Goal: Information Seeking & Learning: Learn about a topic

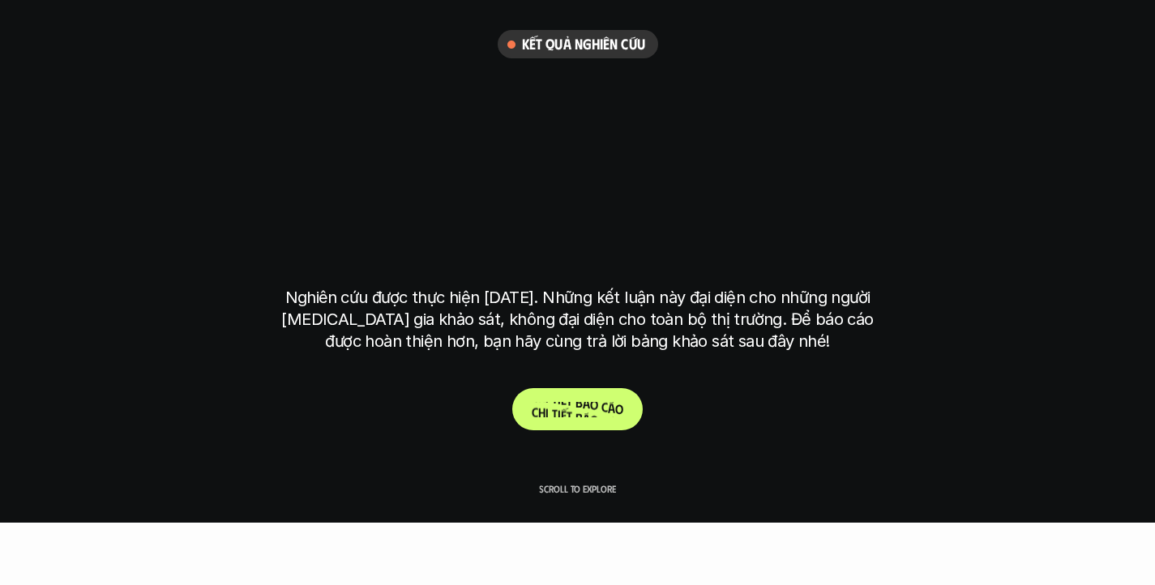
click at [586, 410] on p "C h i t i ế t b á o c á o" at bounding box center [577, 409] width 92 height 15
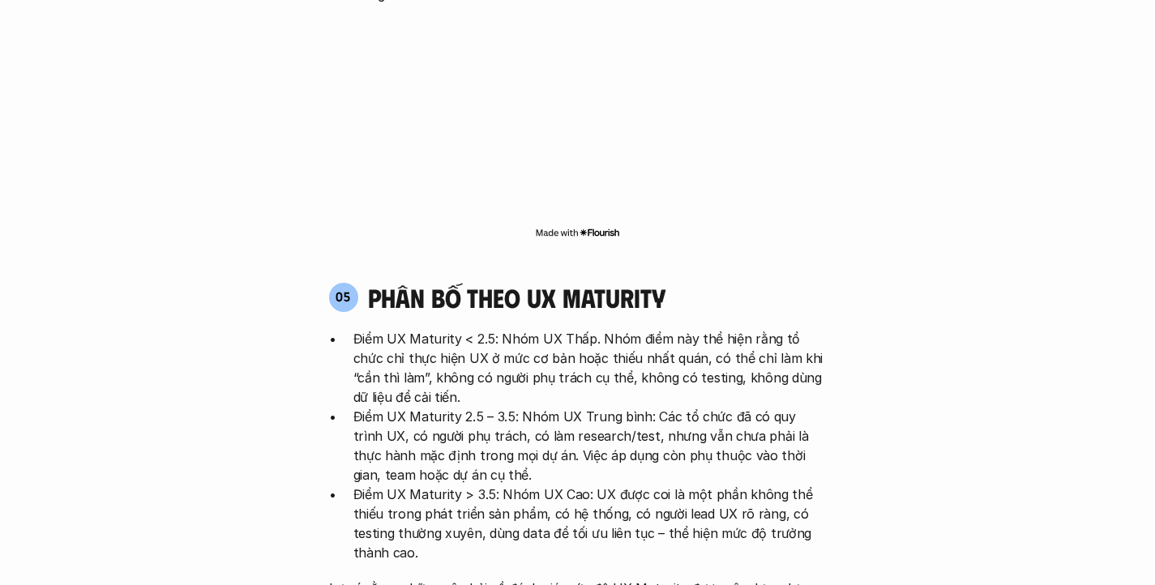
scroll to position [3019, 0]
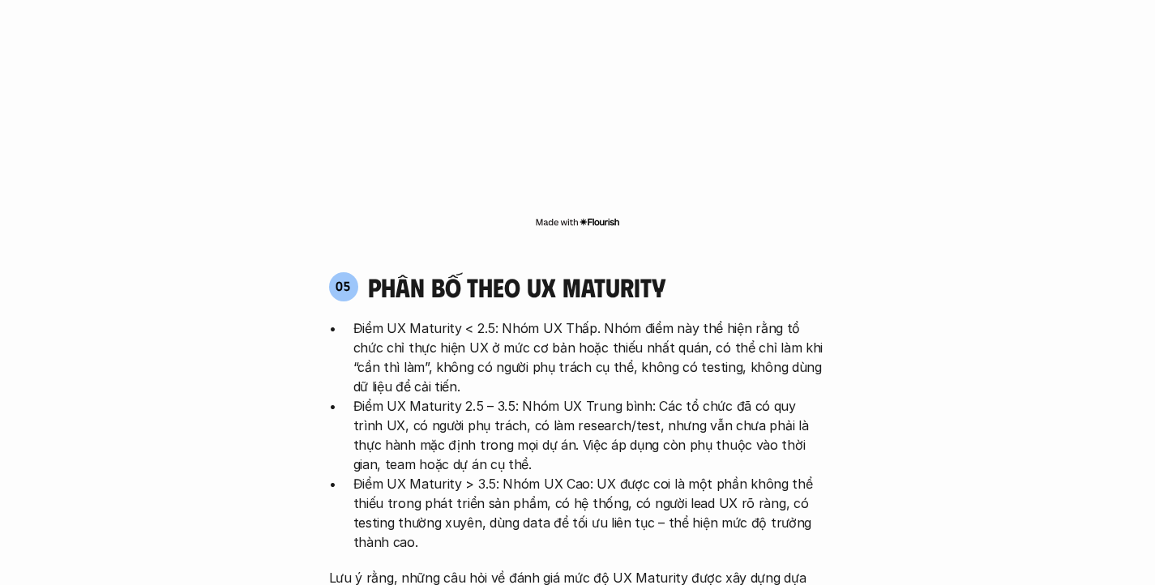
click at [632, 271] on h4 "phân bố theo ux maturity" at bounding box center [516, 286] width 297 height 31
click at [621, 206] on div at bounding box center [621, 206] width 0 height 0
click at [799, 318] on p "Điểm UX Maturity < 2.5: Nhóm UX Thấp. Nhóm điểm này thể hiện rằng tổ chức chỉ t…" at bounding box center [589, 357] width 473 height 78
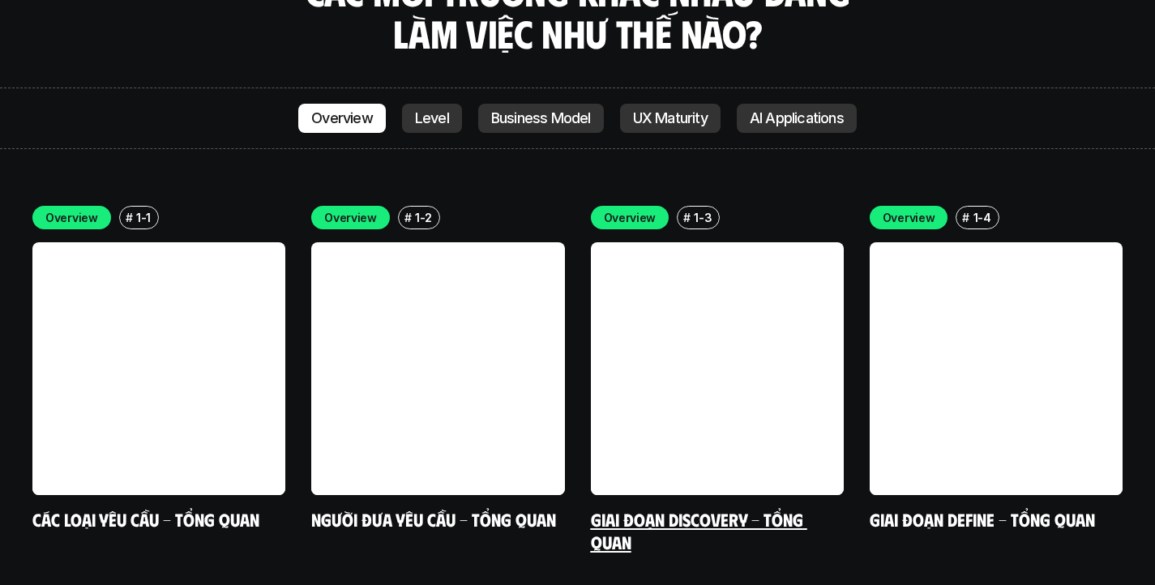
scroll to position [4595, 0]
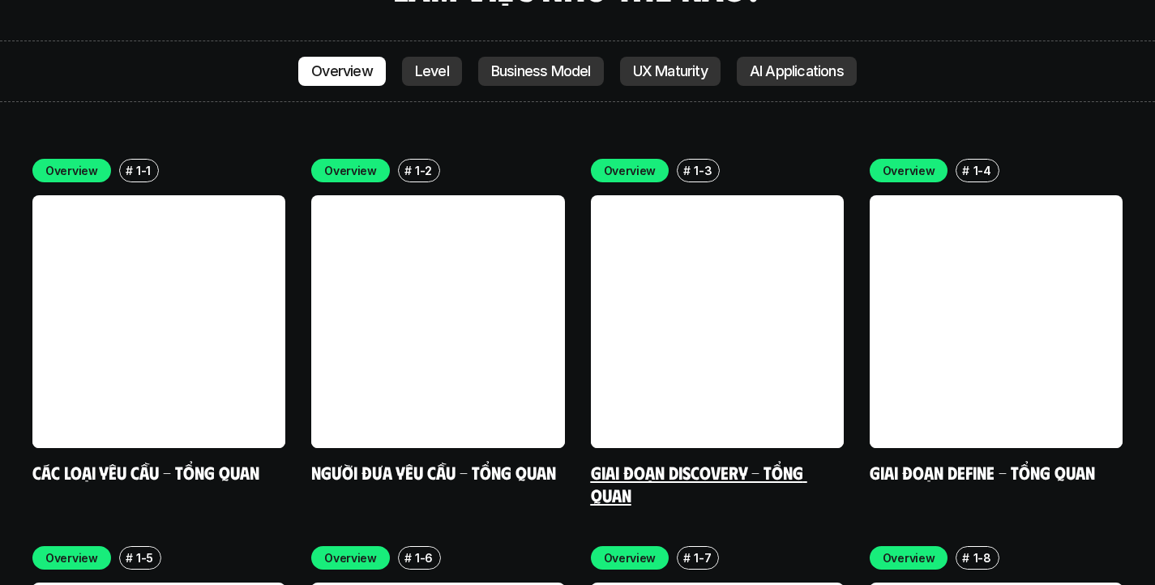
click at [672, 259] on link at bounding box center [717, 321] width 253 height 253
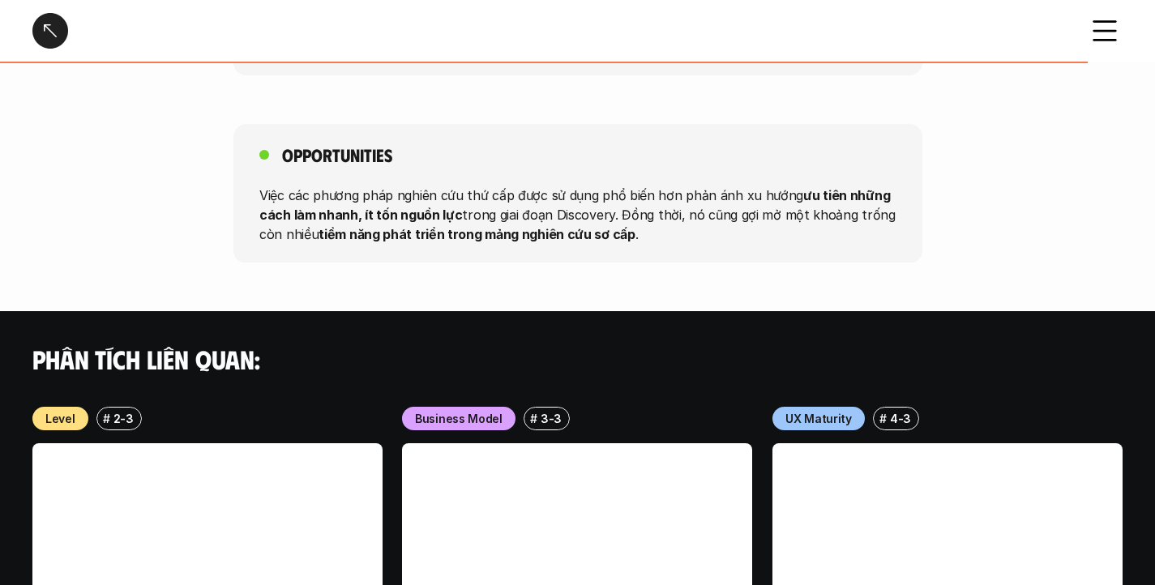
scroll to position [2115, 0]
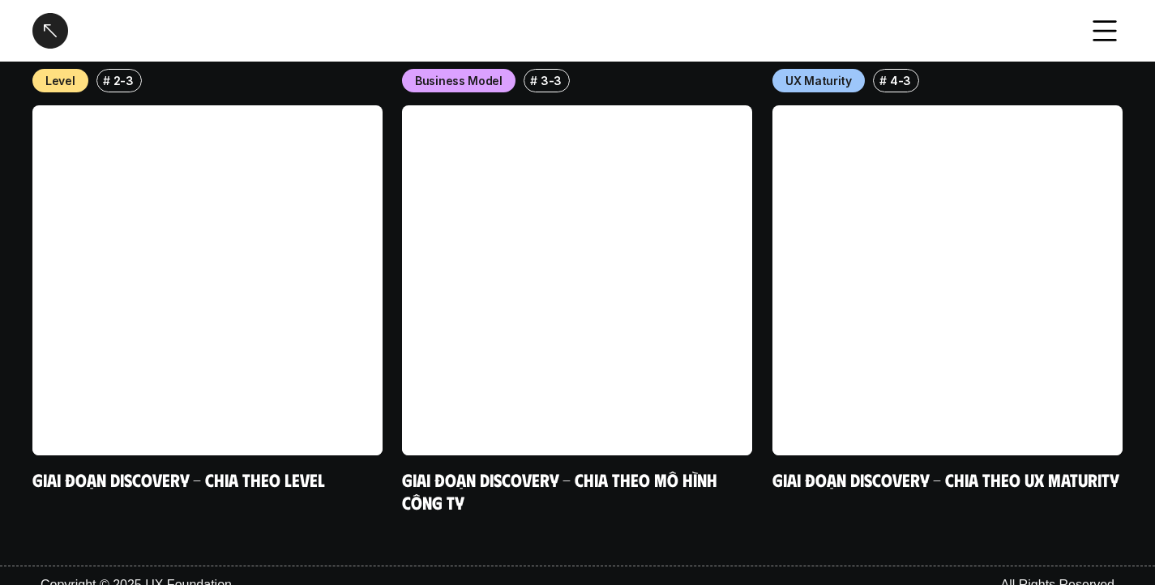
click at [29, 17] on div "Giai đoạn Discovery - Tổng quan" at bounding box center [577, 31] width 1155 height 62
click at [36, 23] on div at bounding box center [50, 31] width 36 height 36
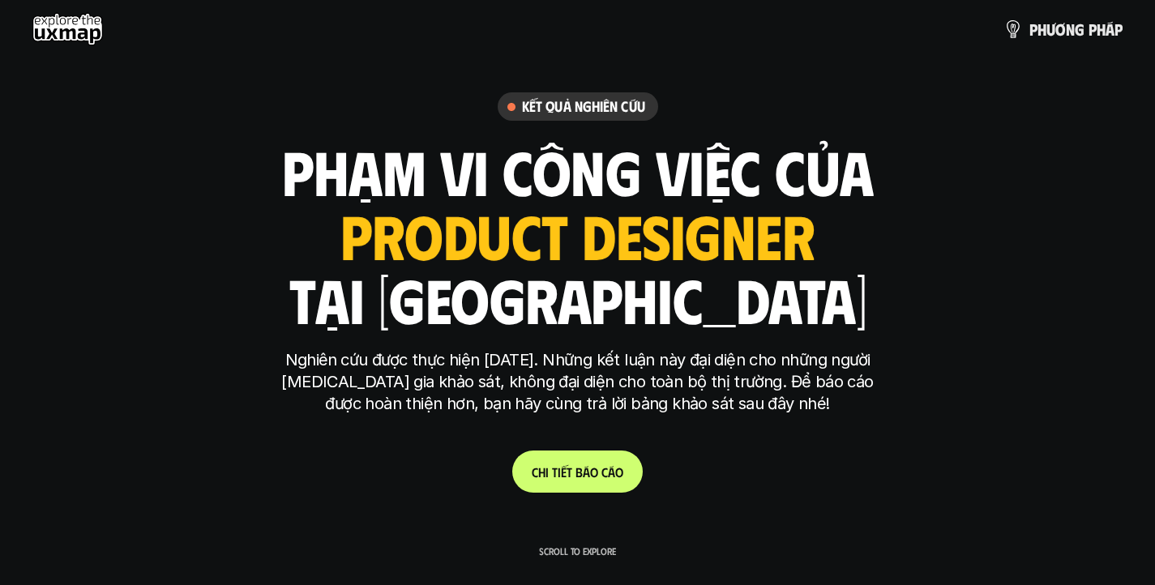
click at [64, 32] on use at bounding box center [67, 29] width 70 height 32
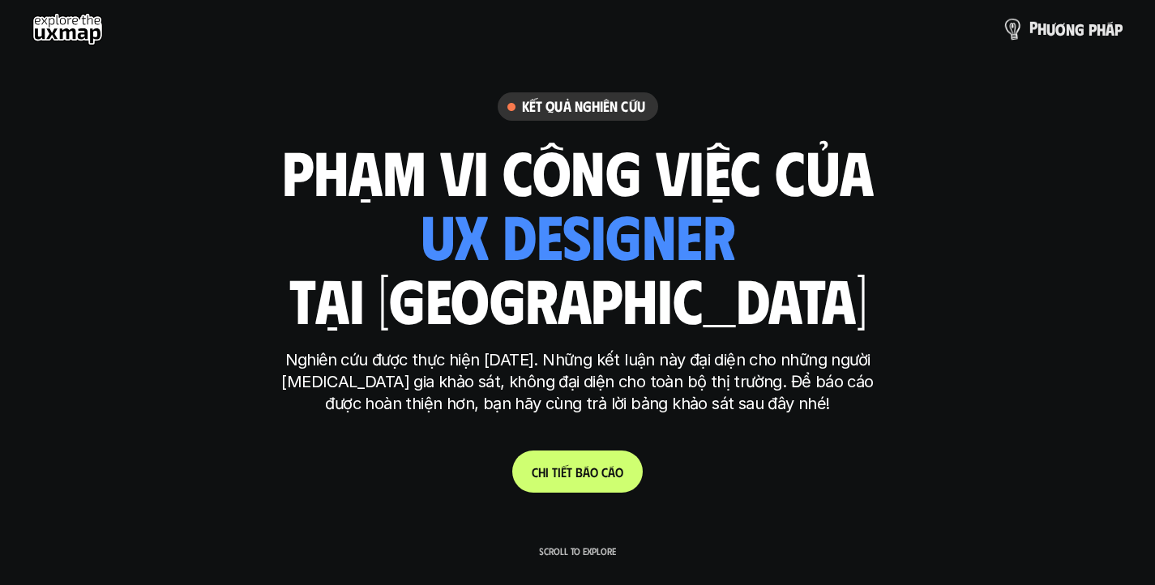
click at [1070, 37] on p "p h ư ơ n g p h á p" at bounding box center [1075, 29] width 93 height 18
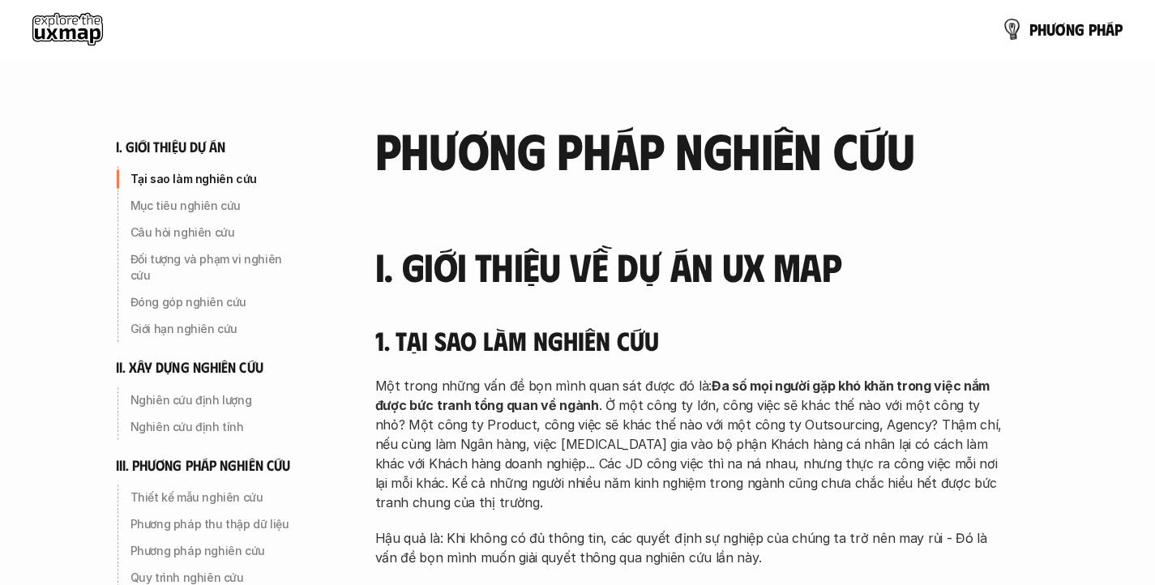
click at [1075, 40] on link "p h ư ơ n g p h á p" at bounding box center [1061, 29] width 121 height 32
click at [71, 34] on use at bounding box center [67, 29] width 70 height 32
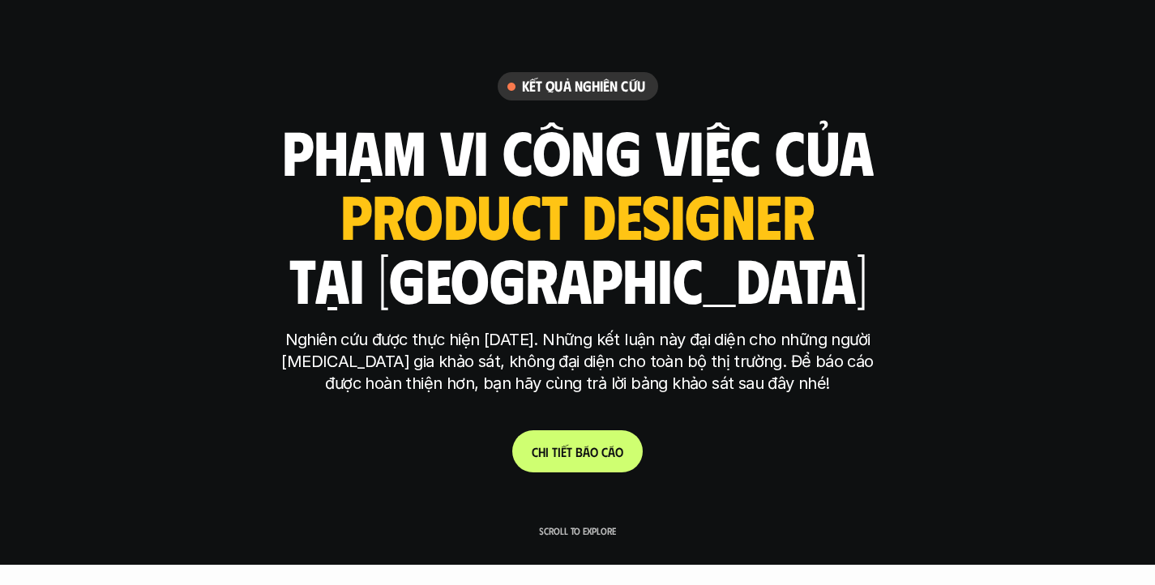
scroll to position [31, 0]
